Goal: Information Seeking & Learning: Learn about a topic

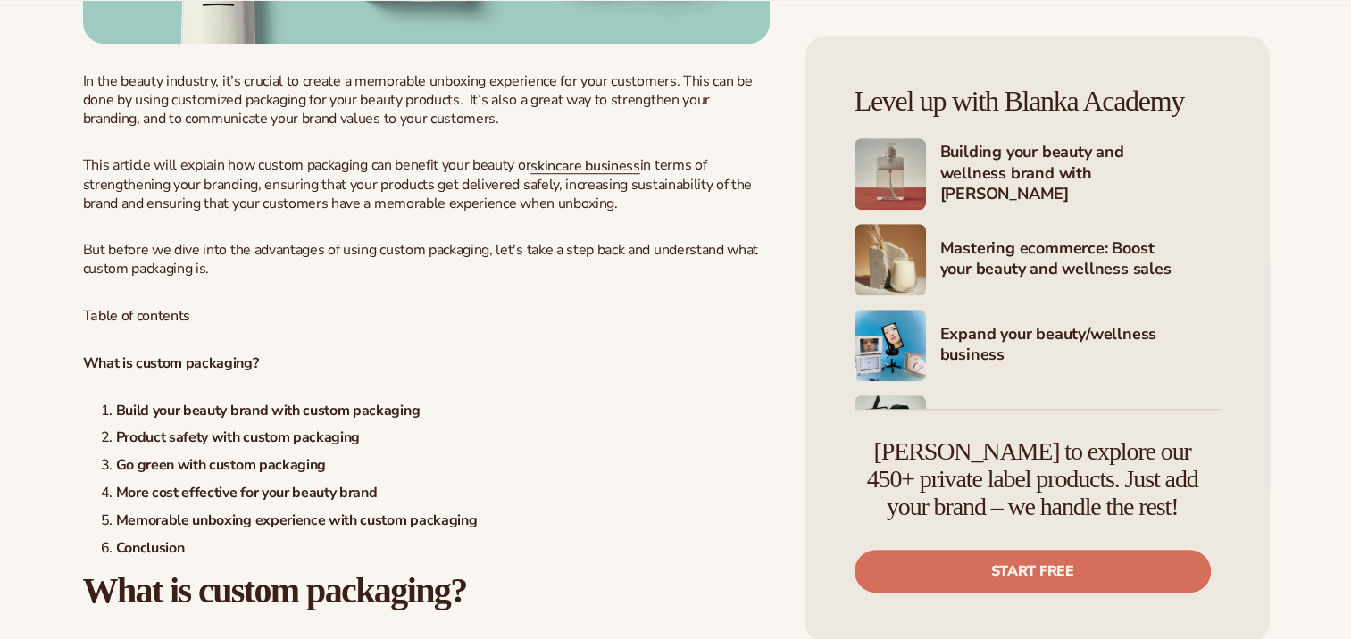
scroll to position [1429, 0]
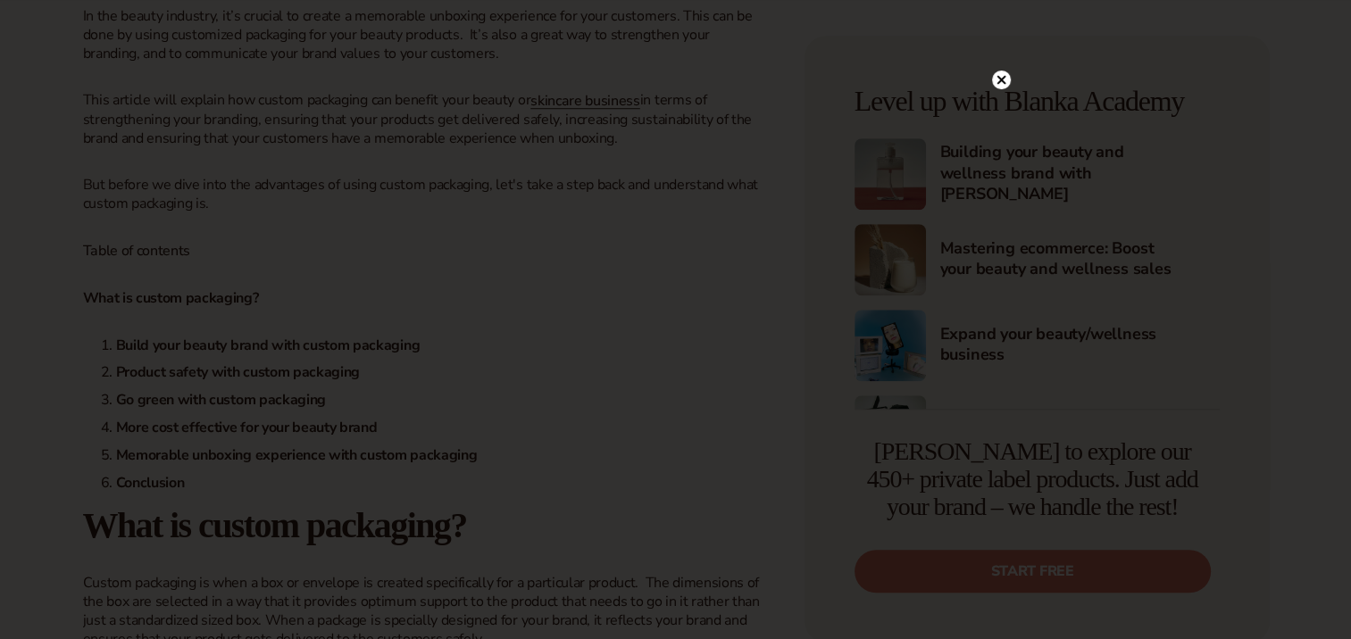
drag, startPoint x: 1010, startPoint y: 75, endPoint x: 780, endPoint y: 123, distance: 234.5
click at [1010, 75] on icon at bounding box center [1001, 80] width 19 height 19
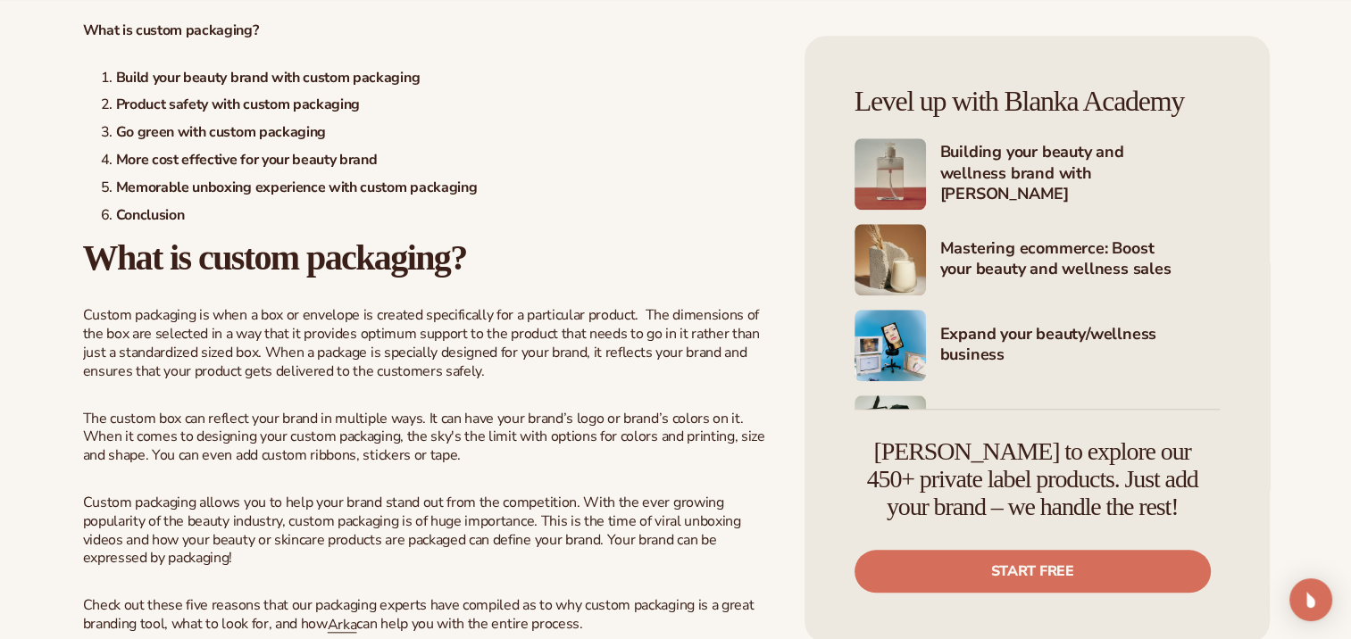
scroll to position [1786, 0]
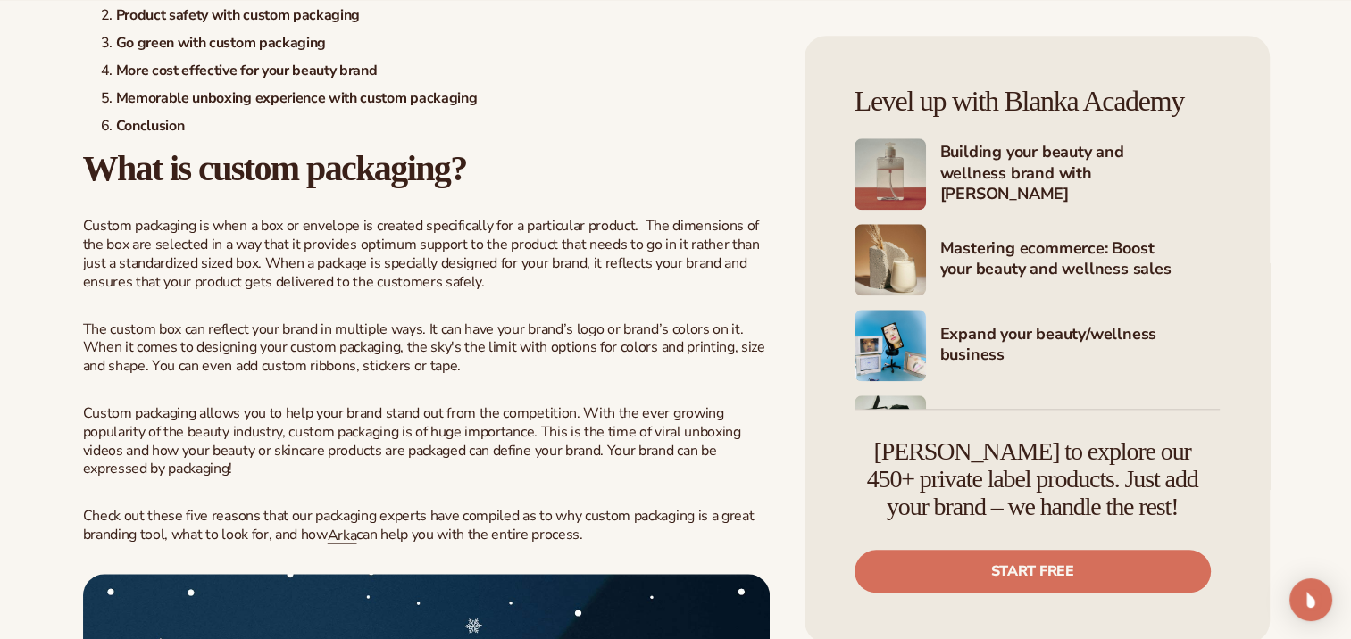
drag, startPoint x: 61, startPoint y: 154, endPoint x: 673, endPoint y: 175, distance: 612.9
copy strong "What is custom packaging?"
